Goal: Task Accomplishment & Management: Complete application form

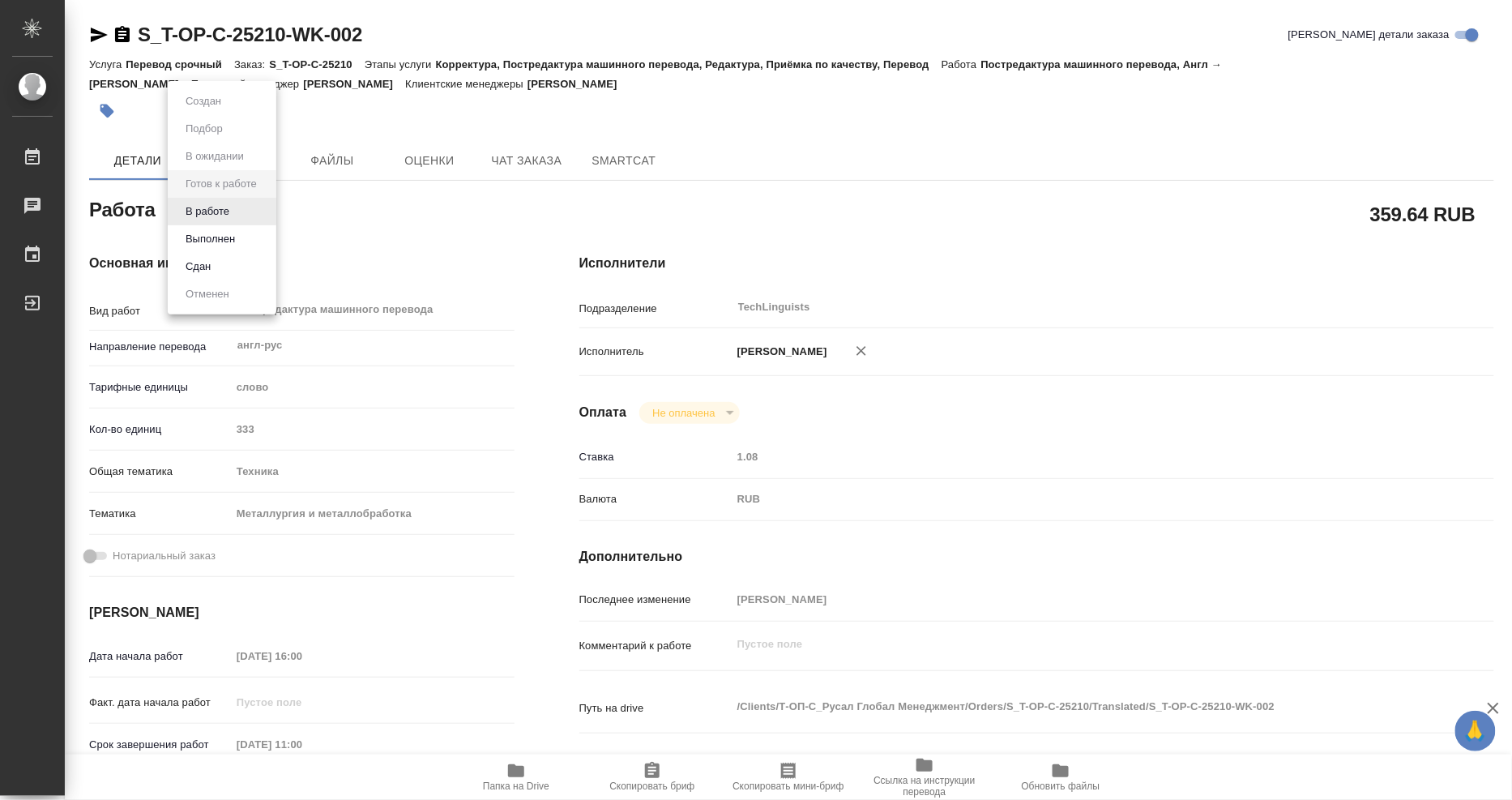
click at [246, 207] on body "🙏 .cls-1 fill:#fff; AWATERA [PERSON_NAME] 0 Чаты График Выйти S_T-OP-C-25210-WK…" at bounding box center [756, 400] width 1512 height 800
click at [235, 237] on button "Выполнен" at bounding box center [210, 238] width 59 height 18
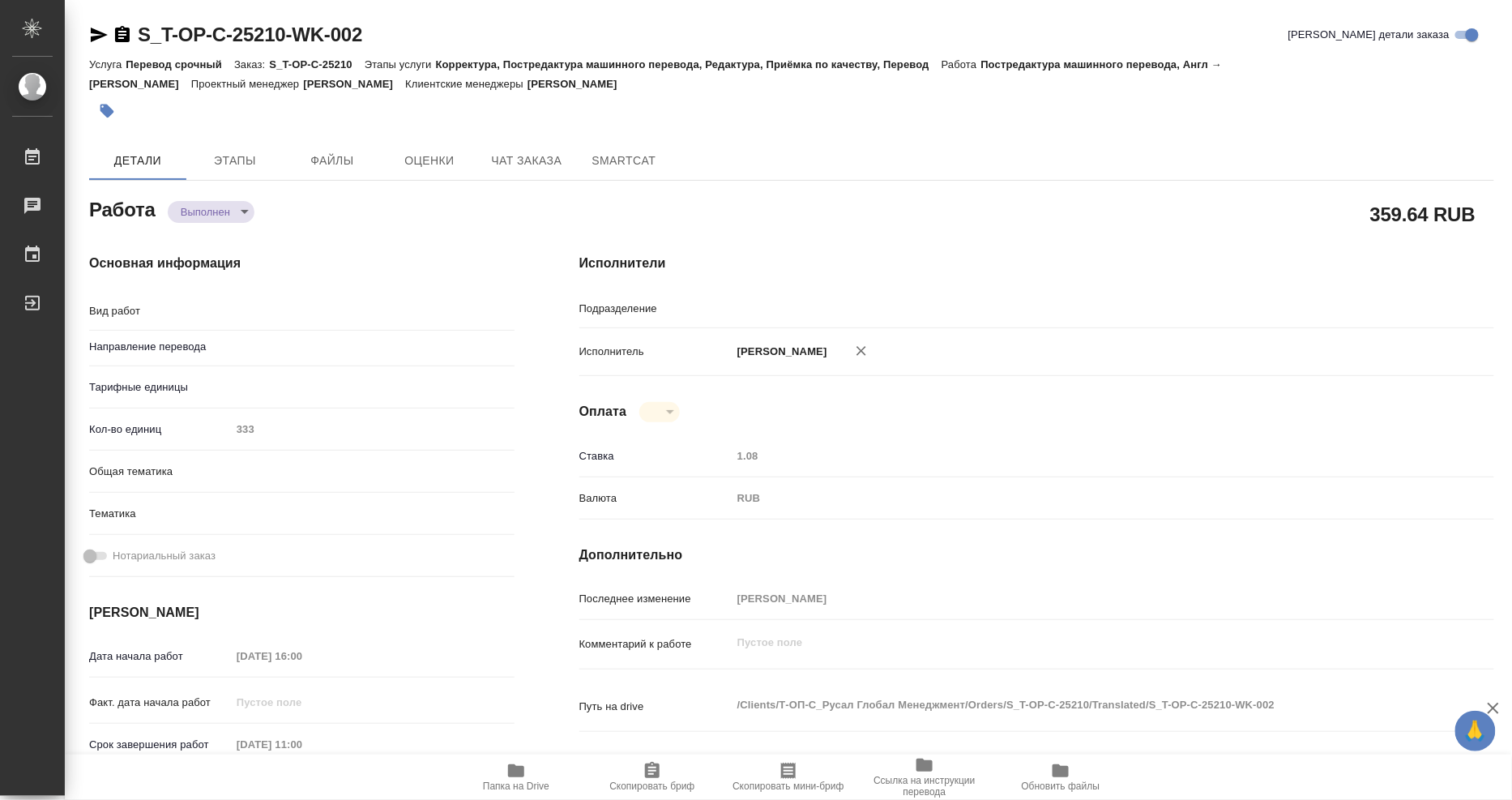
type textarea "x"
type textarea "Постредактура машинного перевода"
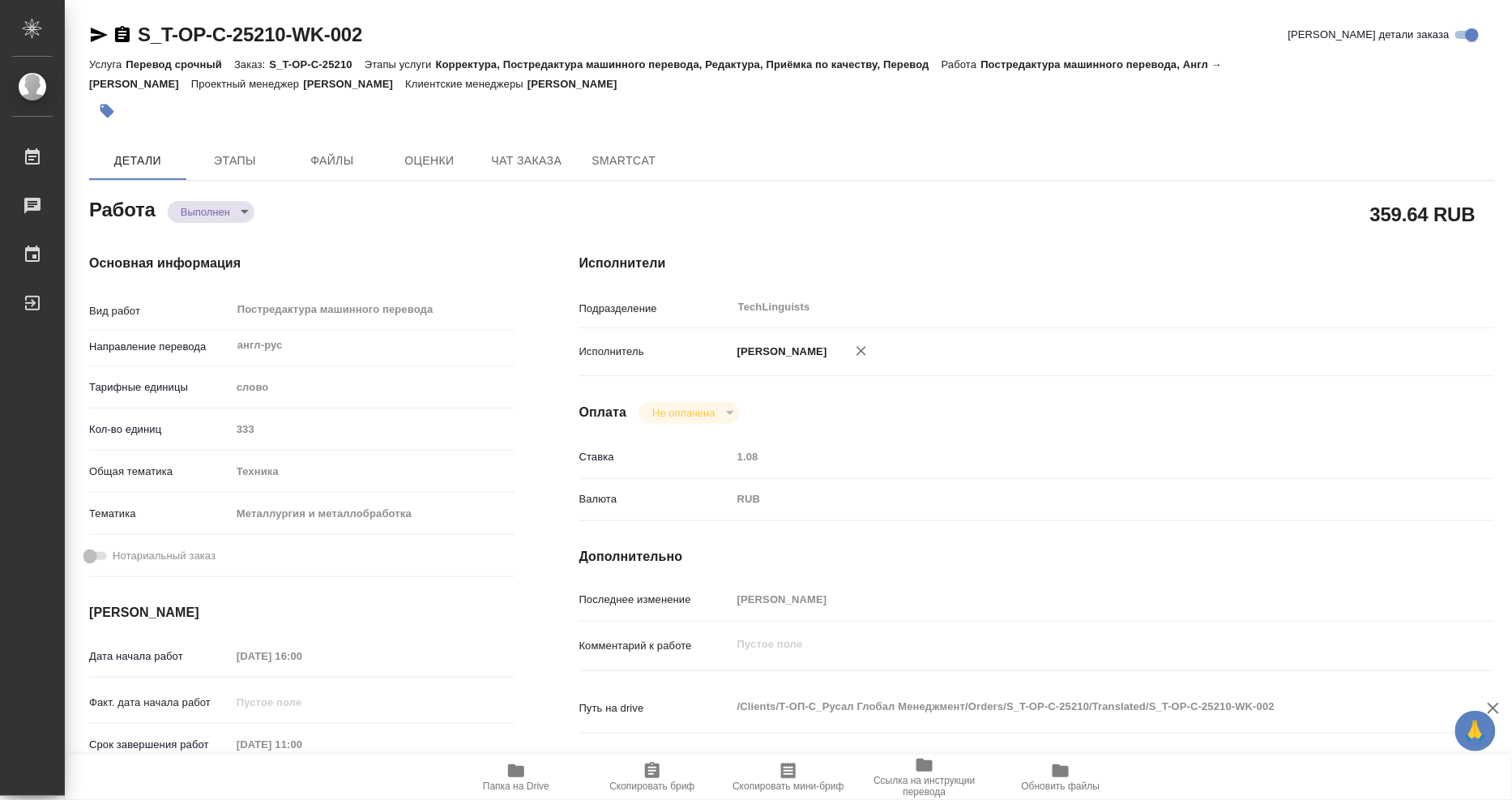
type textarea "x"
type input "англ-рус"
type input "TechLinguists"
type textarea "x"
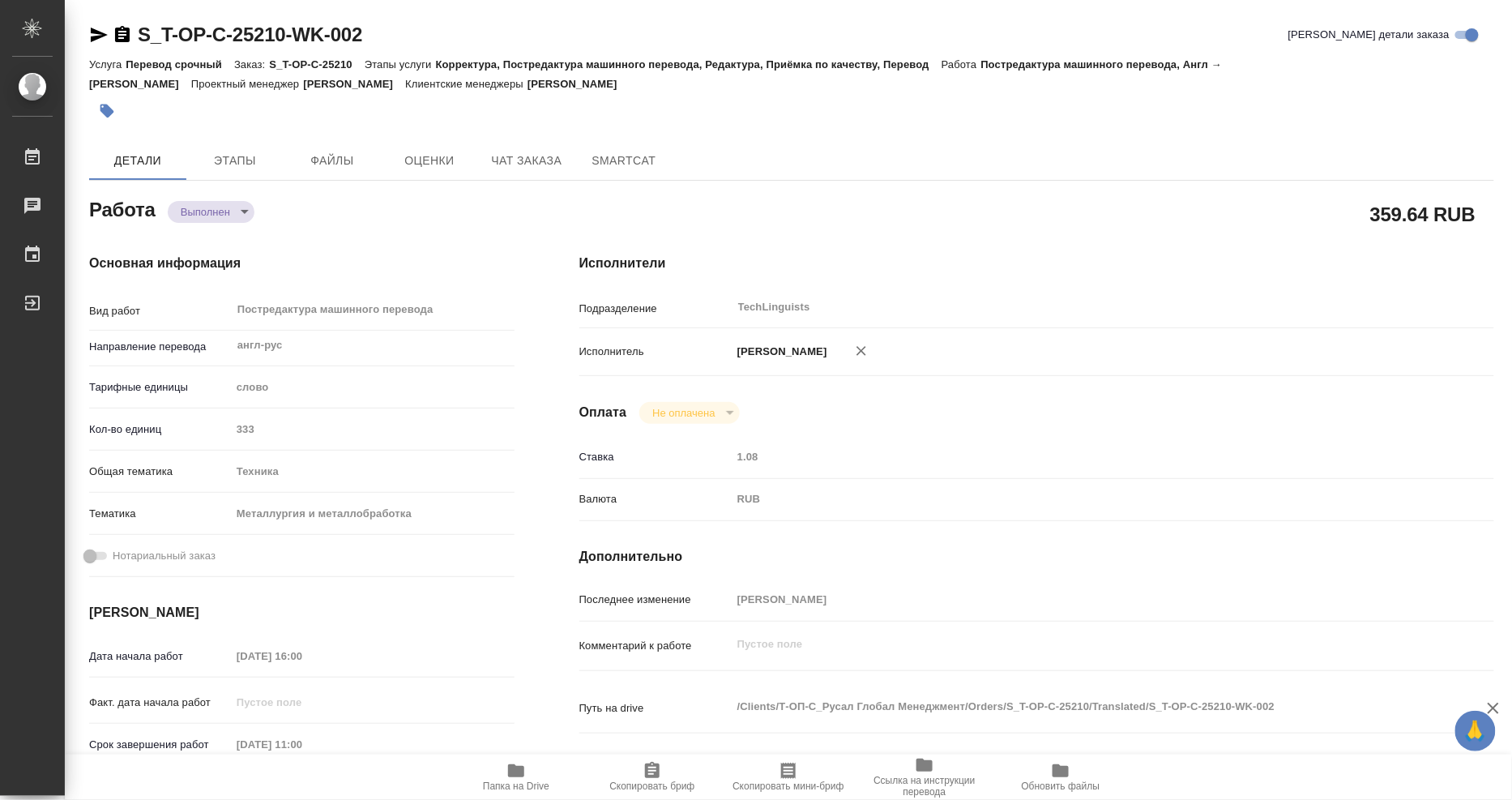
type textarea "x"
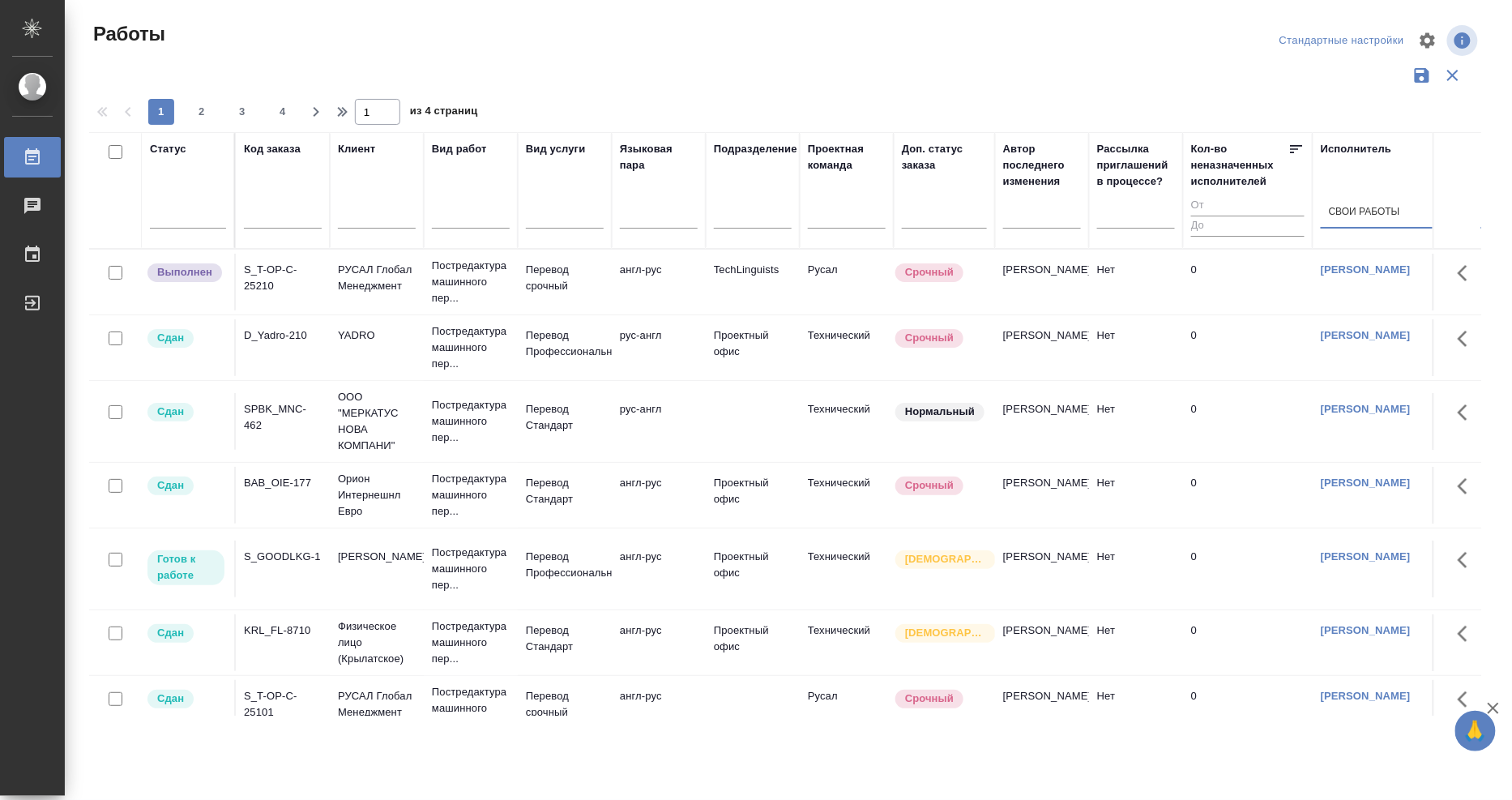
click at [265, 556] on div "S_GOODLKG-1" at bounding box center [283, 557] width 78 height 16
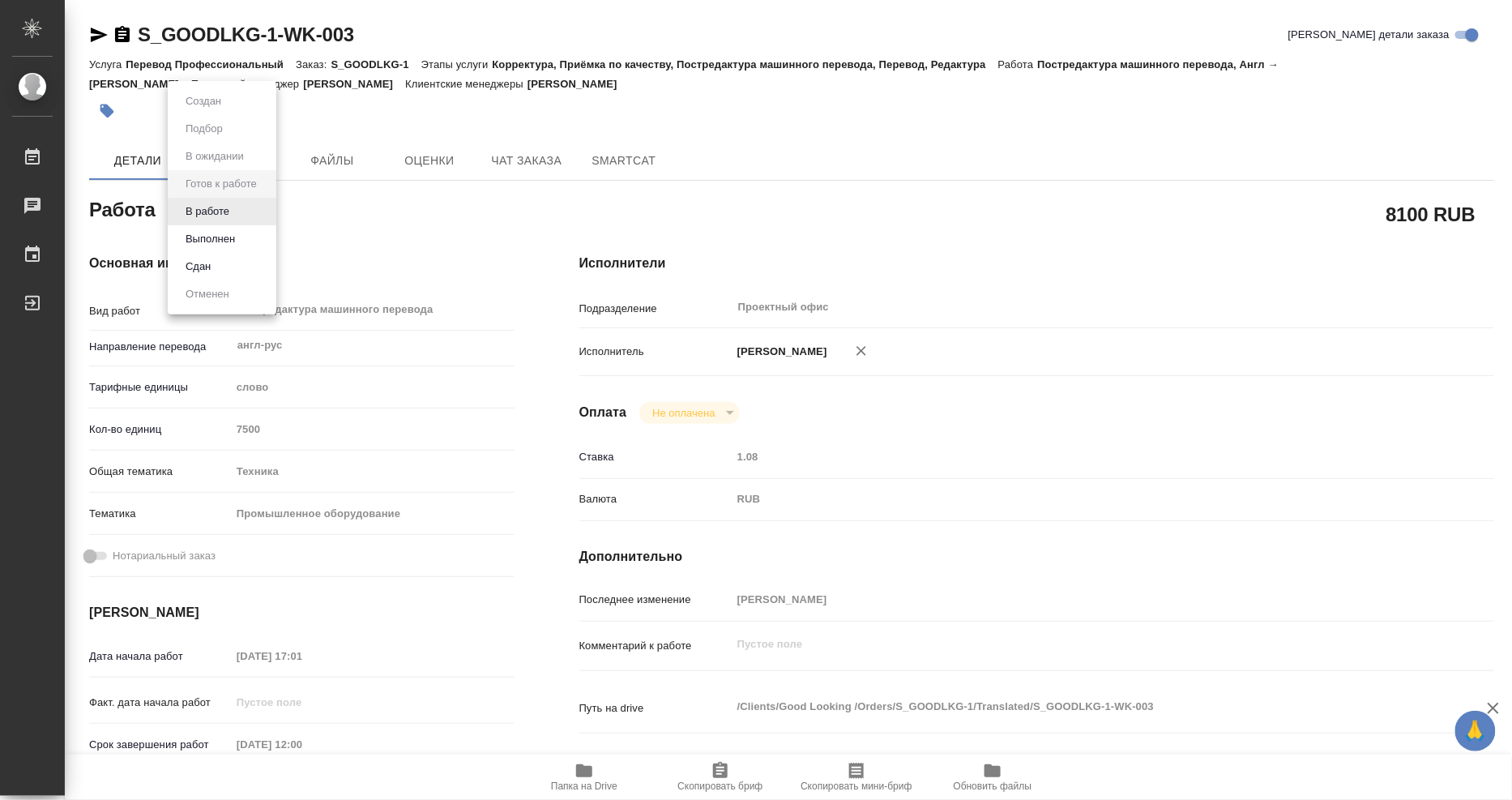
click at [247, 213] on body "🙏 .cls-1 fill:#fff; AWATERA Mangul Anna Работы Чаты График Выйти S_GOODLKG-1-WK…" at bounding box center [756, 400] width 1512 height 800
click at [253, 233] on li "Выполнен" at bounding box center [222, 238] width 108 height 28
type textarea "x"
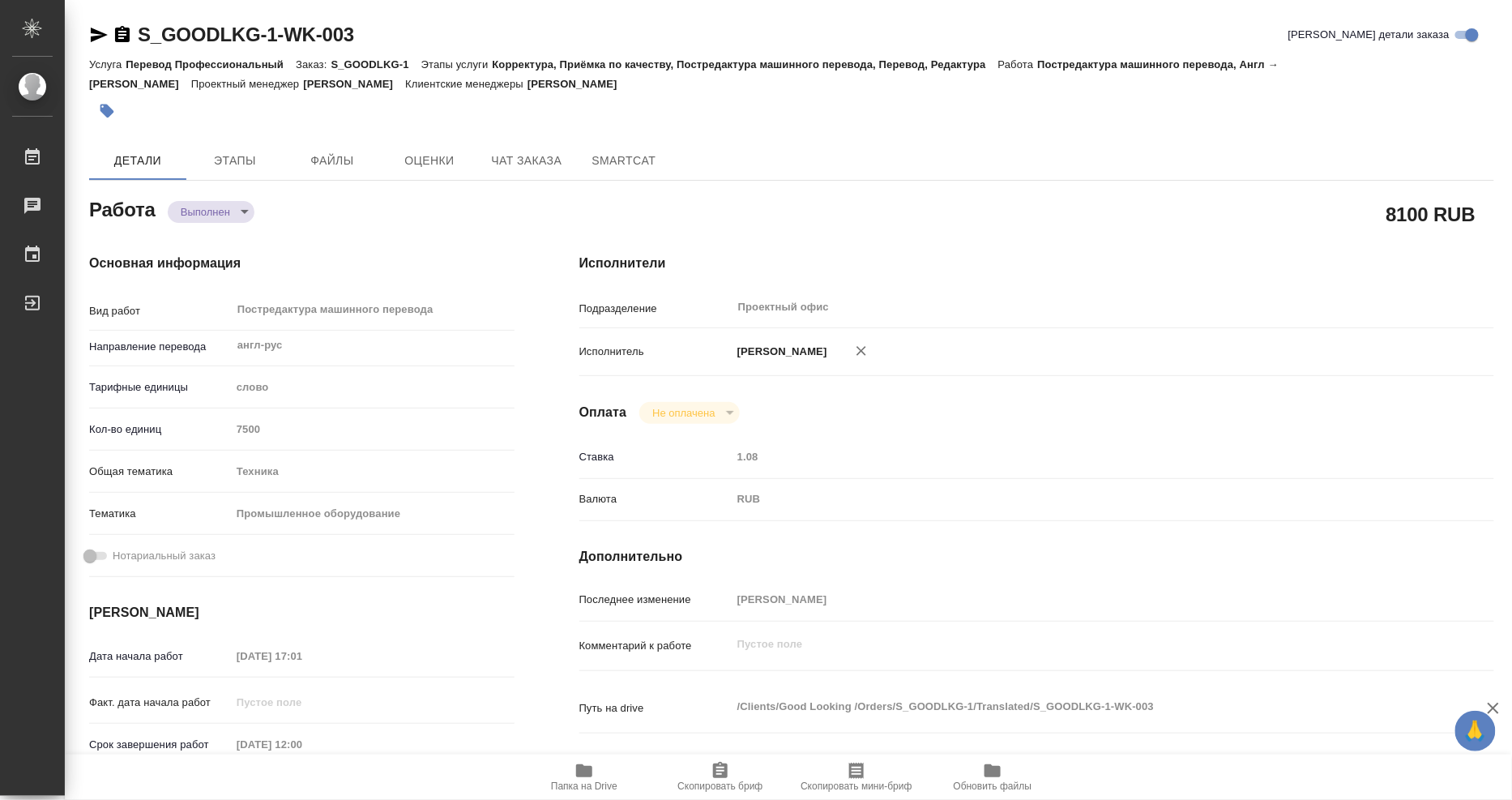
type textarea "x"
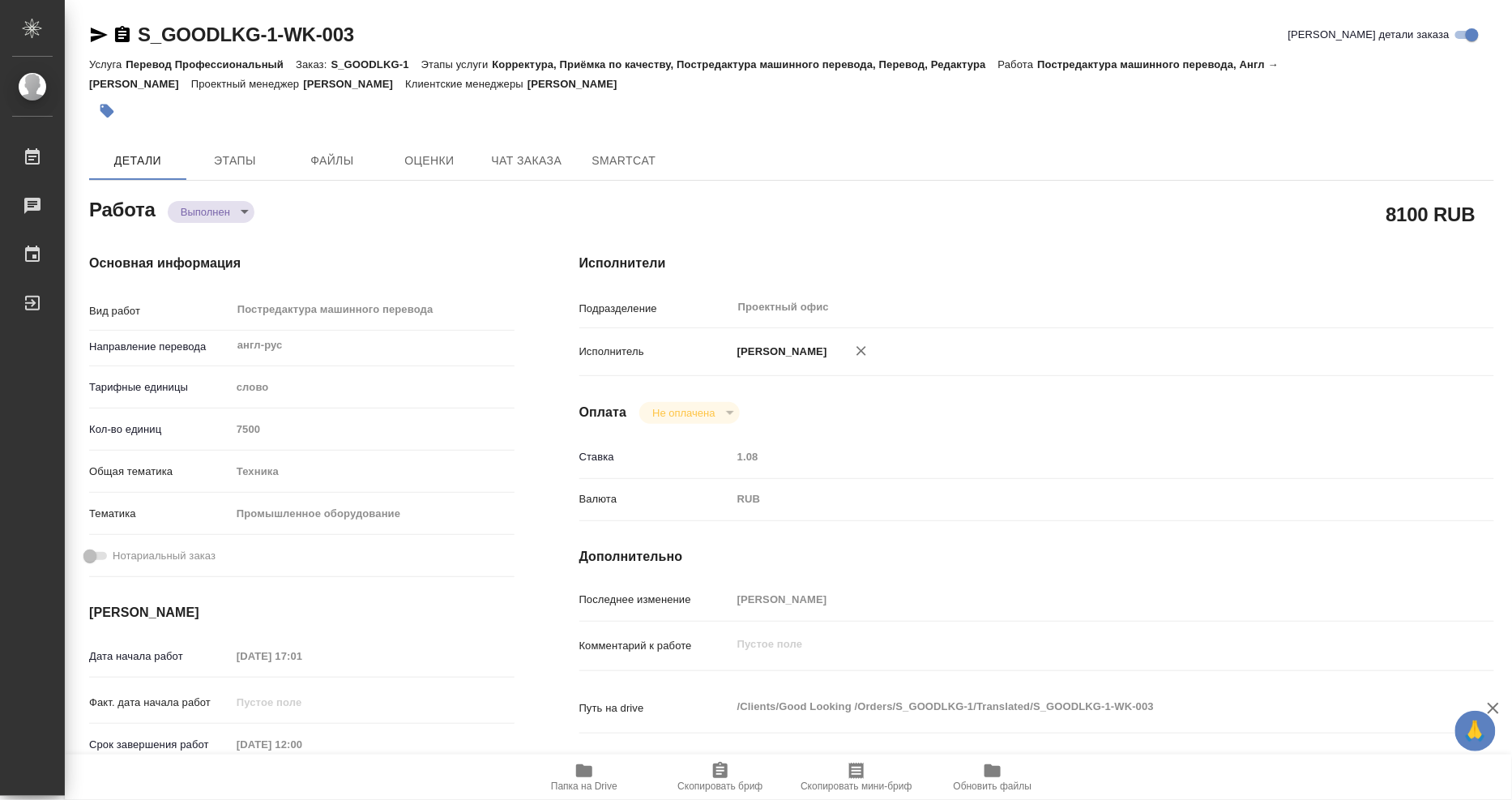
type textarea "x"
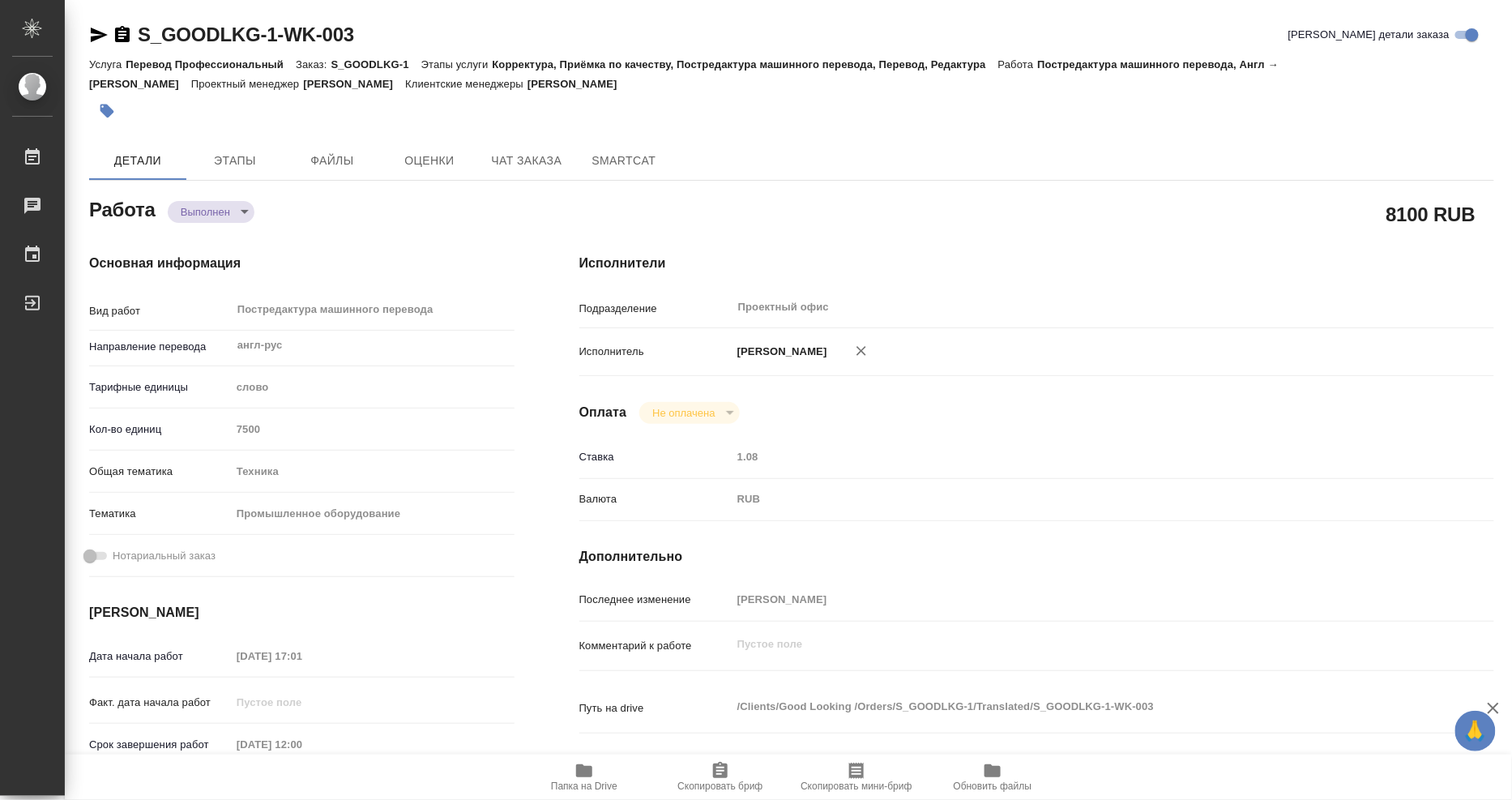
type textarea "x"
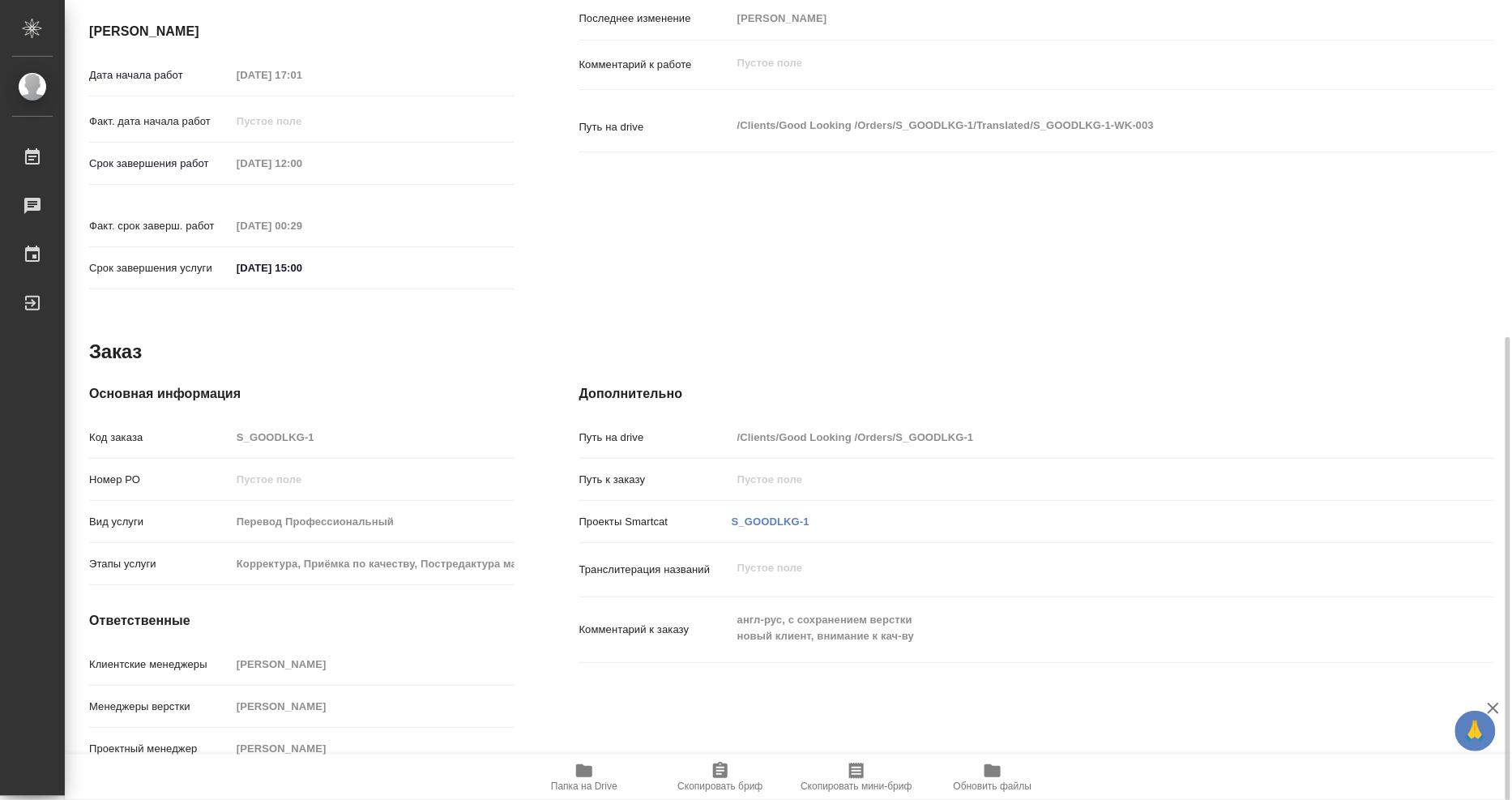
scroll to position [221, 0]
